Goal: Find specific page/section: Find specific page/section

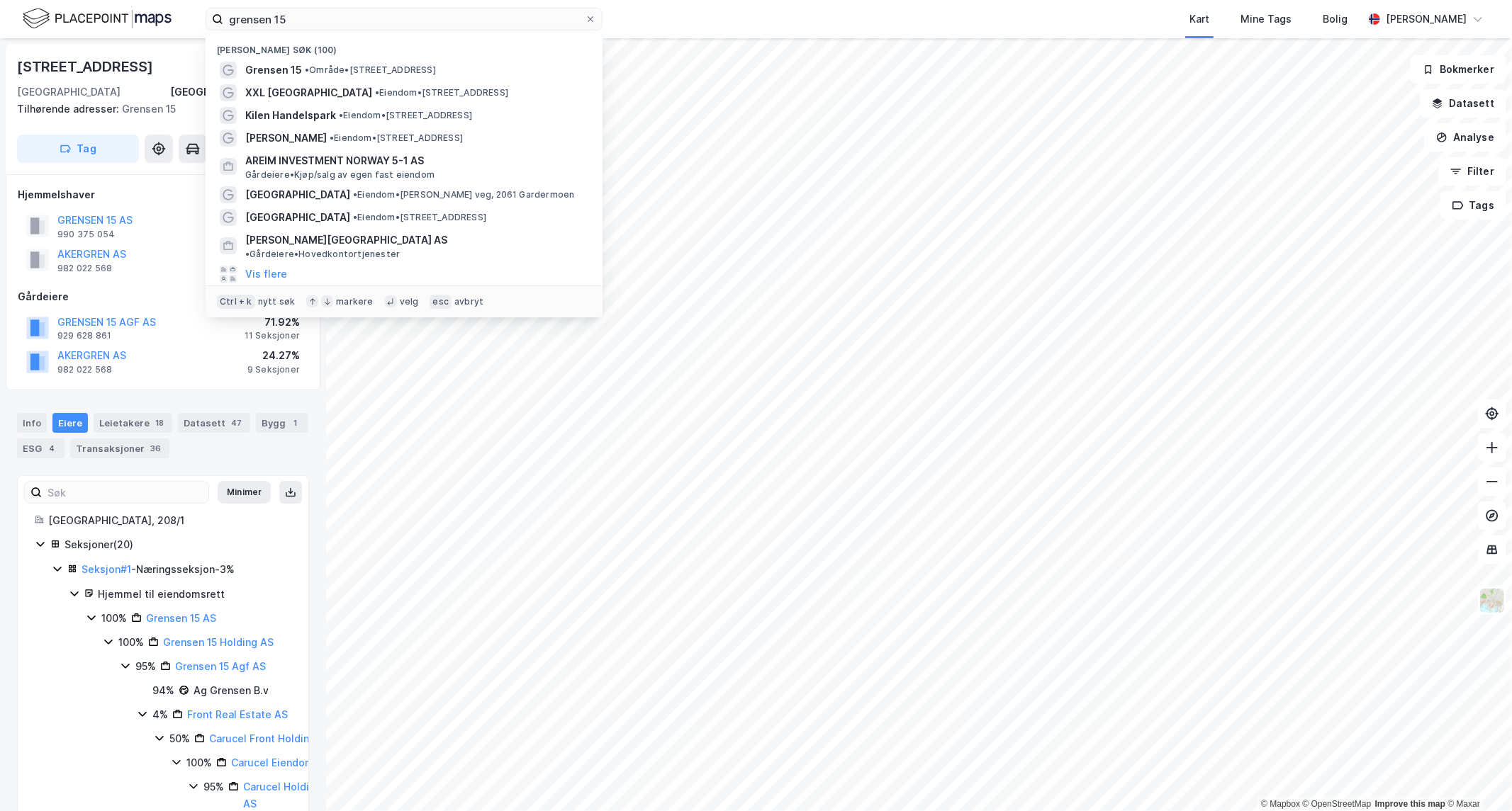
scroll to position [785, 0]
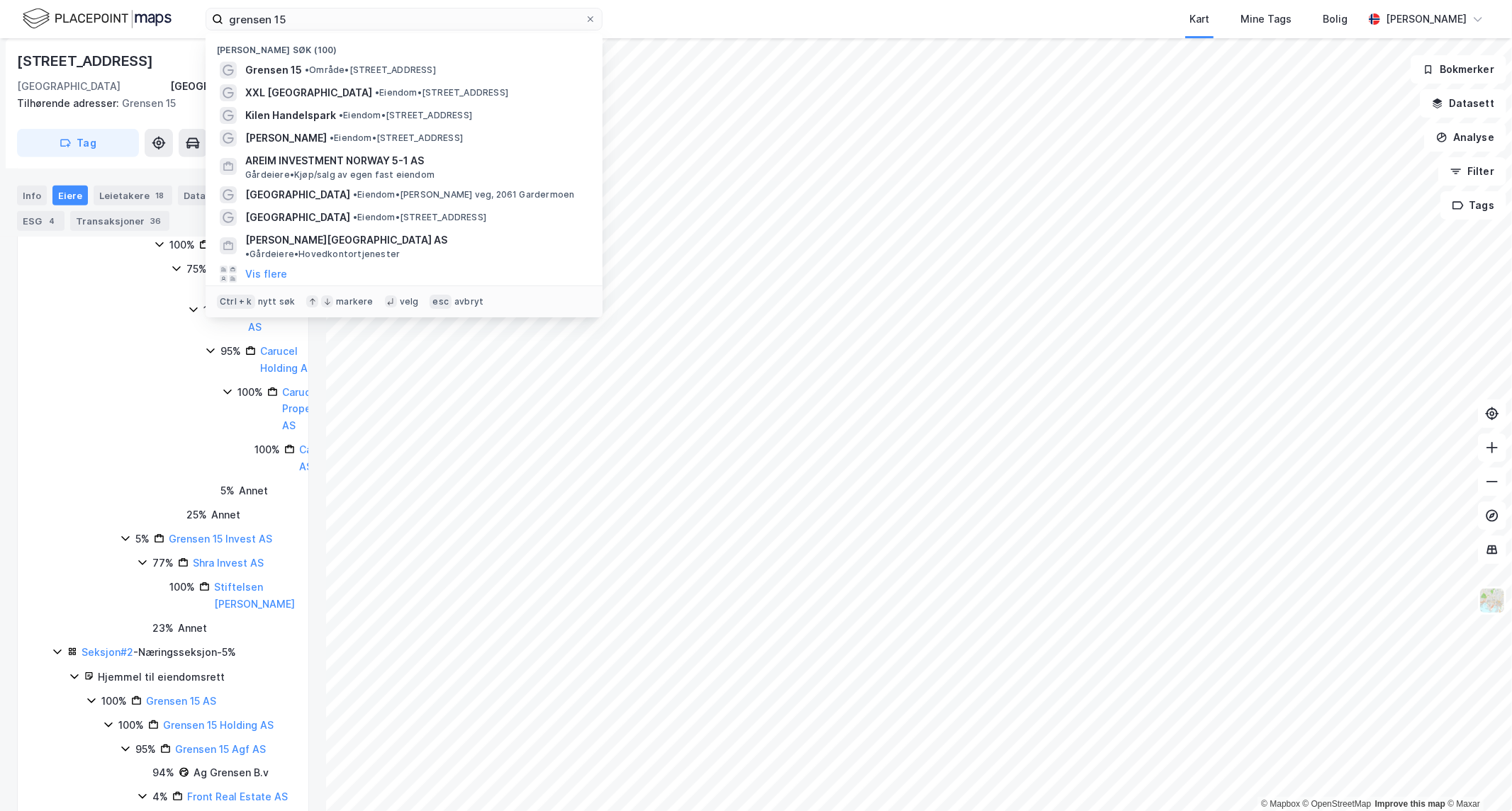
click at [0, 62] on html "grensen 15 Nylige søk (100) Grensen 15 • Område • [STREET_ADDRESS] • Eiendom • …" at bounding box center [756, 406] width 1512 height 811
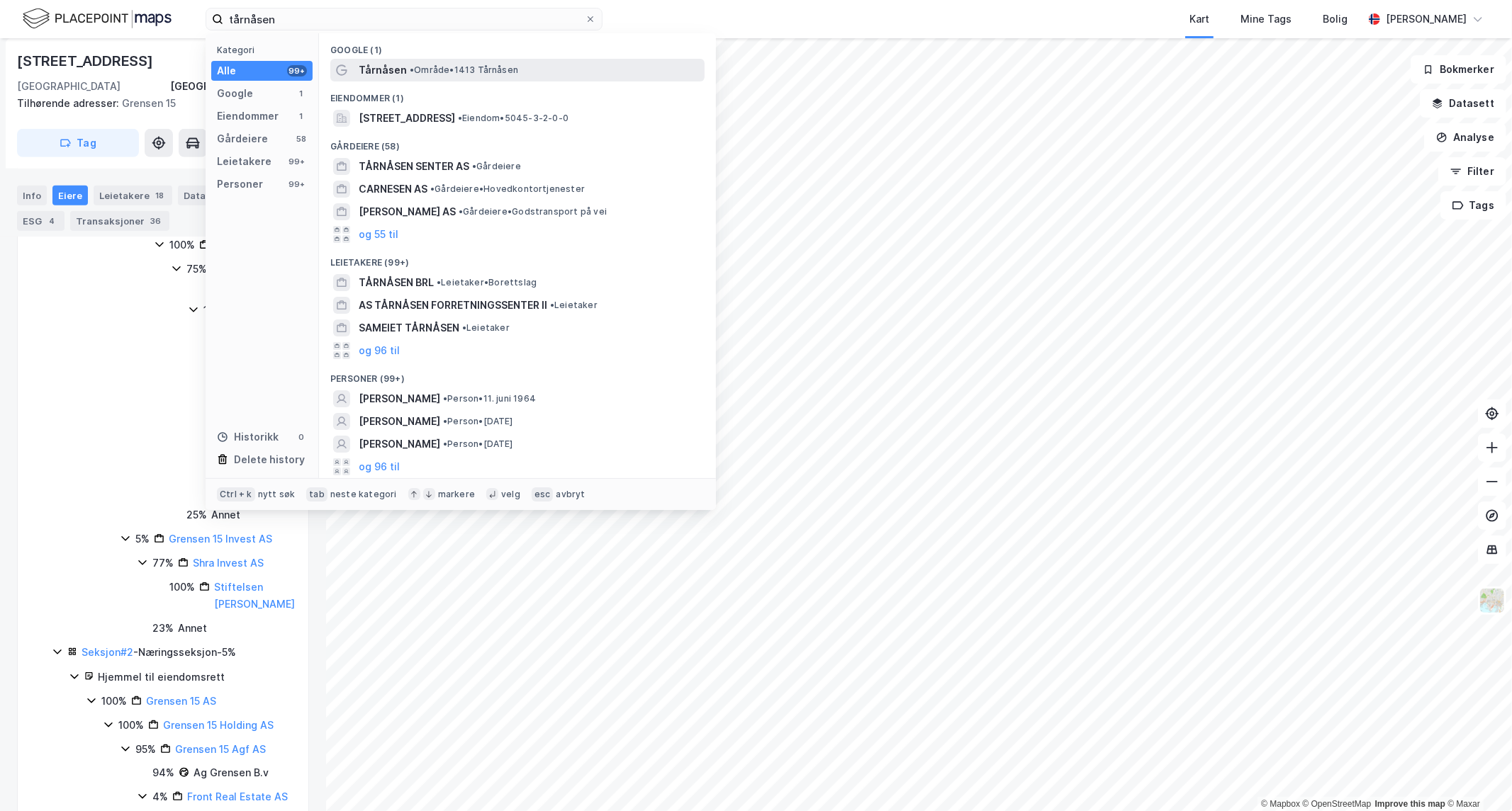
type input "tårnåsen"
click at [418, 78] on div "Tårnåsen • Område • 1413 Tårnåsen" at bounding box center [517, 70] width 374 height 23
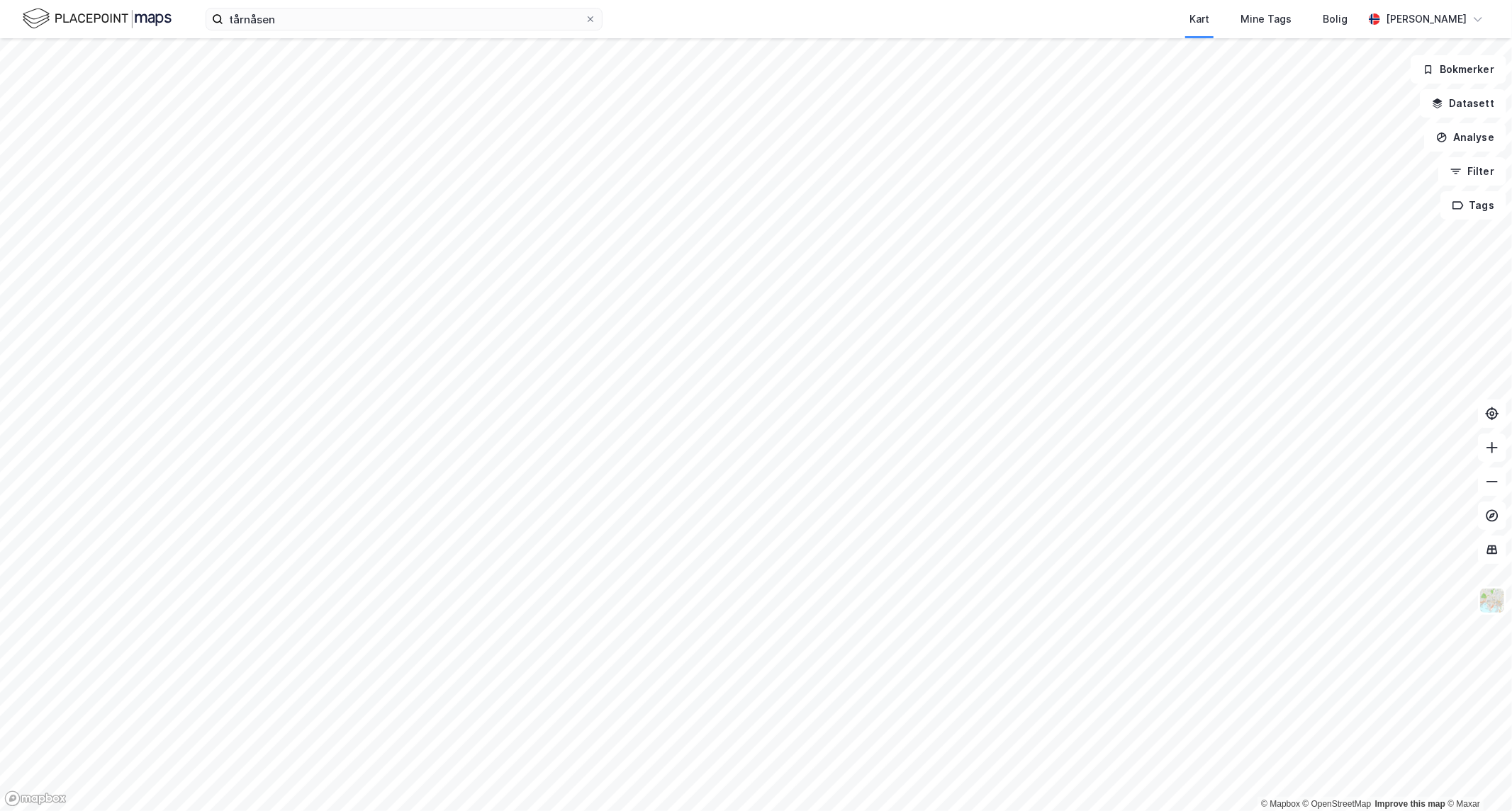
click at [560, 810] on html "tårnåsen Kart Mine Tags Bolig [PERSON_NAME] © Mapbox © OpenStreetMap Improve th…" at bounding box center [756, 406] width 1512 height 811
click at [1137, 810] on html "tårnåsen Kart Mine Tags Bolig [PERSON_NAME] © Mapbox © OpenStreetMap Improve th…" at bounding box center [756, 406] width 1512 height 811
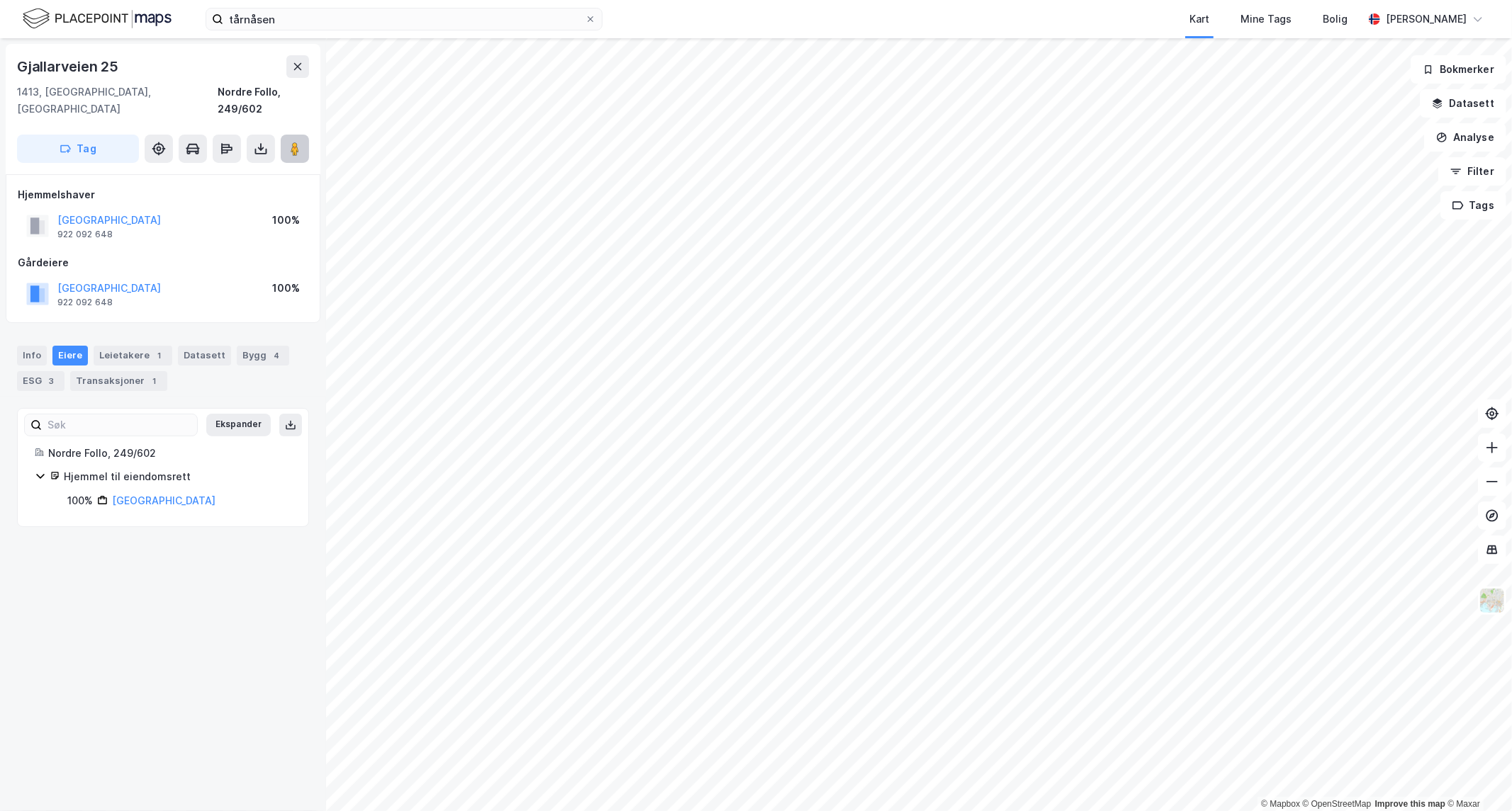
click at [296, 142] on image at bounding box center [295, 149] width 9 height 14
